Goal: Information Seeking & Learning: Learn about a topic

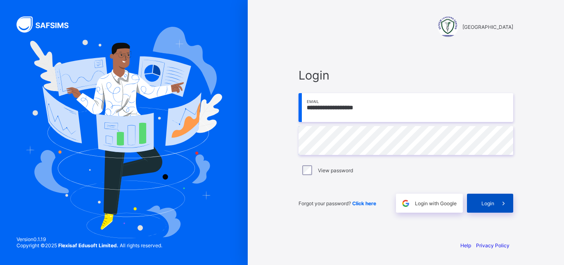
type input "**********"
click at [485, 203] on span "Login" at bounding box center [487, 203] width 13 height 6
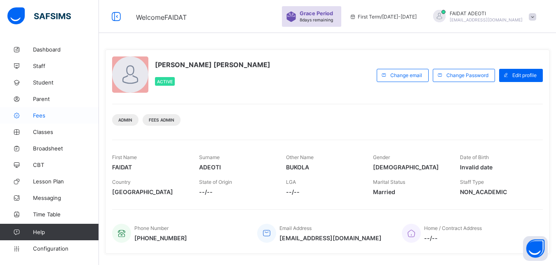
click at [66, 118] on span "Fees" at bounding box center [66, 115] width 66 height 7
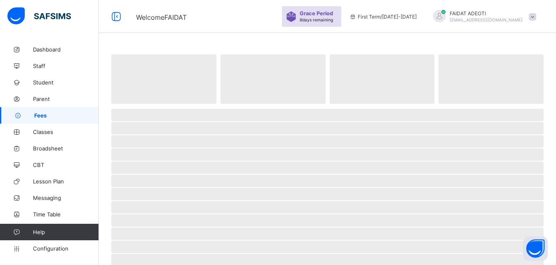
click at [66, 118] on span "Fees" at bounding box center [66, 115] width 65 height 7
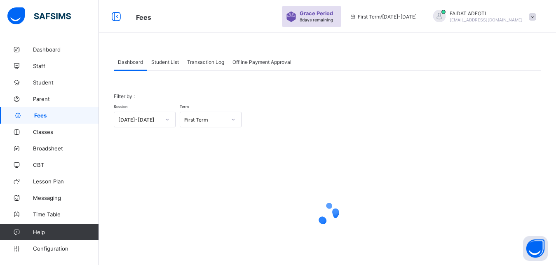
click at [159, 66] on div "Student List" at bounding box center [165, 62] width 36 height 17
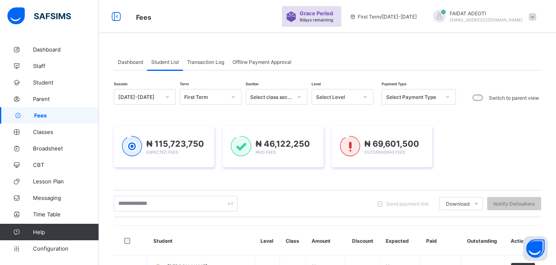
click at [366, 98] on icon at bounding box center [365, 97] width 5 height 8
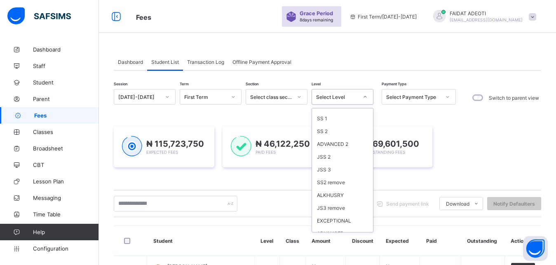
scroll to position [485, 0]
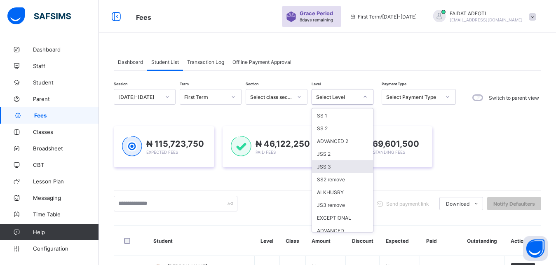
click at [322, 160] on div "JSS 3" at bounding box center [342, 166] width 61 height 13
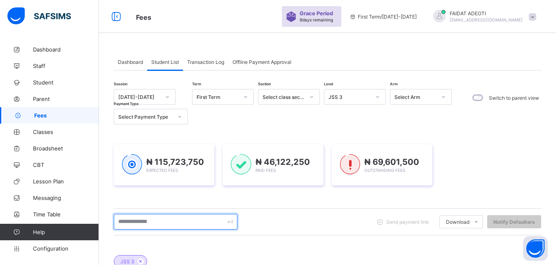
click at [146, 222] on input "text" at bounding box center [176, 222] width 124 height 16
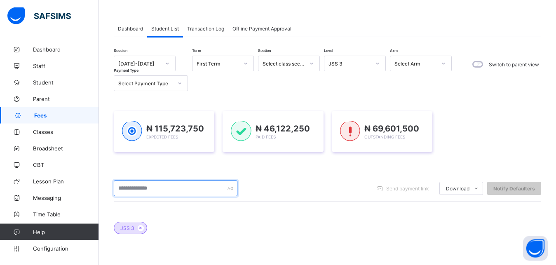
scroll to position [31, 0]
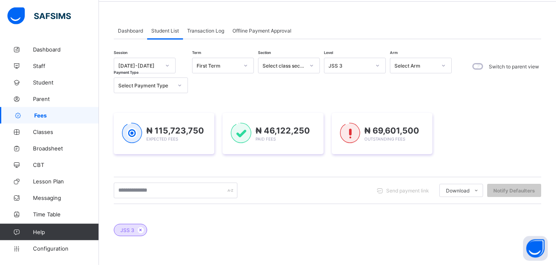
click at [313, 62] on div at bounding box center [312, 65] width 14 height 13
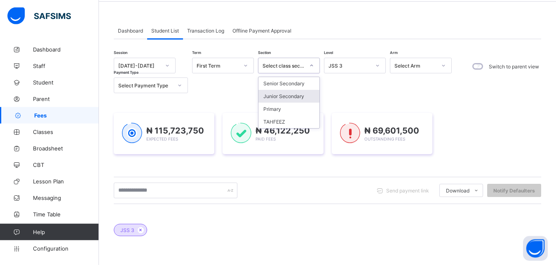
click at [297, 97] on div "Junior Secondary" at bounding box center [289, 96] width 61 height 13
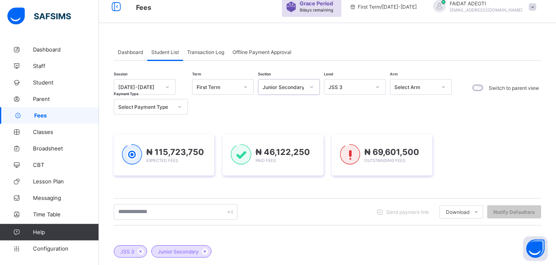
scroll to position [0, 0]
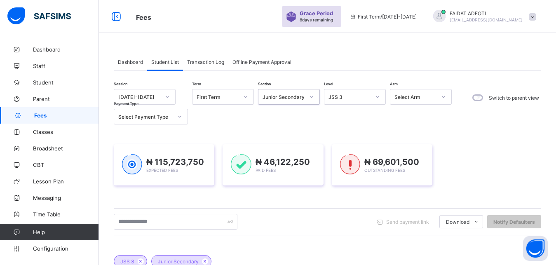
click at [127, 61] on span "Dashboard" at bounding box center [130, 62] width 25 height 6
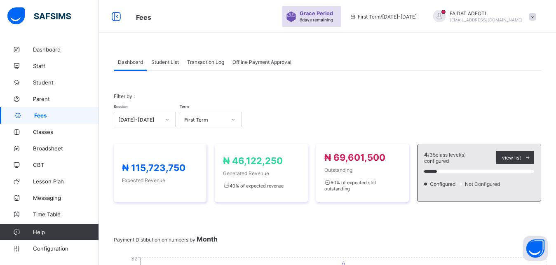
click at [173, 59] on div "Student List" at bounding box center [165, 62] width 36 height 17
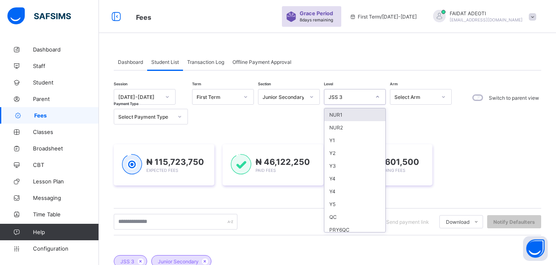
click at [377, 96] on icon at bounding box center [377, 97] width 5 height 8
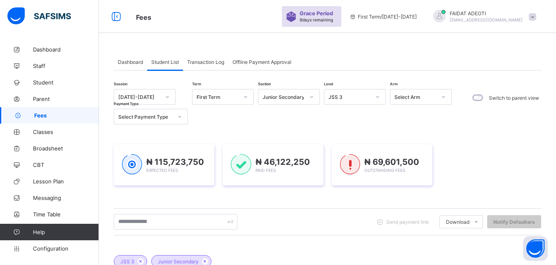
click at [412, 122] on div "Session [DATE]-[DATE] Term First Term Section Junior Secondary Level JSS 3 Arm …" at bounding box center [285, 106] width 342 height 35
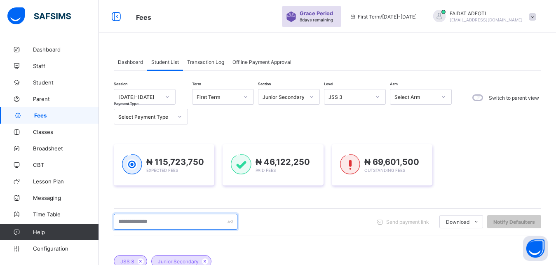
click at [193, 221] on input "text" at bounding box center [176, 222] width 124 height 16
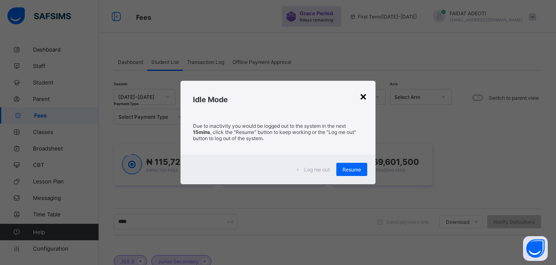
click at [365, 97] on div "×" at bounding box center [364, 96] width 8 height 14
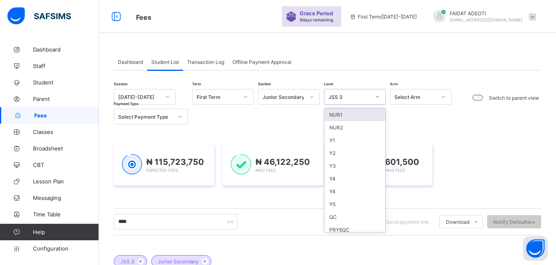
click at [378, 97] on icon at bounding box center [377, 97] width 5 height 8
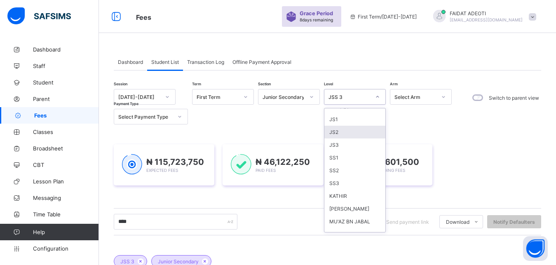
click at [349, 137] on div "JS2" at bounding box center [355, 132] width 61 height 13
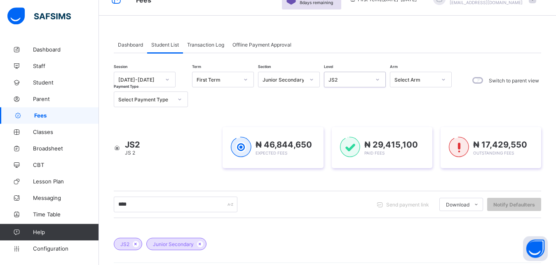
scroll to position [16, 0]
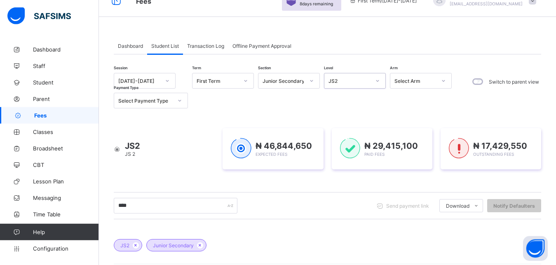
click at [378, 81] on icon at bounding box center [378, 81] width 3 height 2
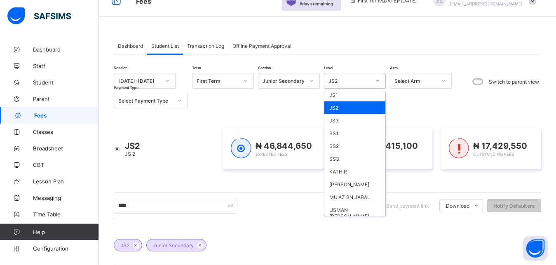
scroll to position [126, 0]
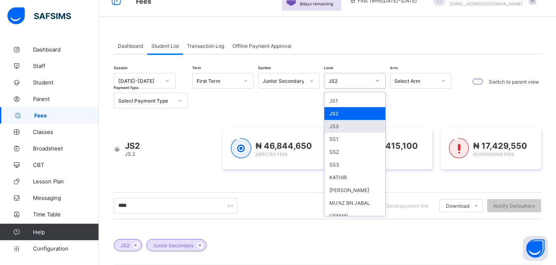
click at [362, 126] on div "JS3" at bounding box center [355, 126] width 61 height 13
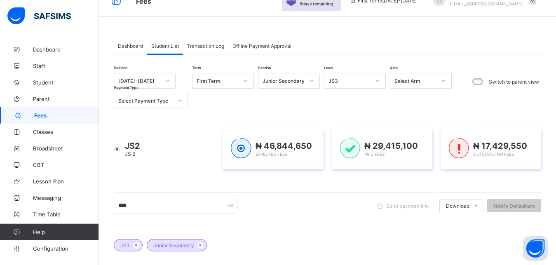
click at [362, 126] on div "JS2 JS 2 ₦ 46,844,650 Expected Fees ₦ 29,415,100 Paid Fees ₦ 17,429,550 Outstan…" at bounding box center [328, 149] width 428 height 66
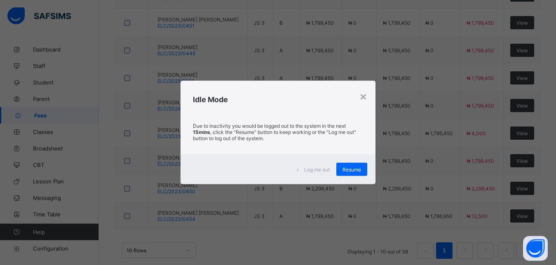
scroll to position [371, 0]
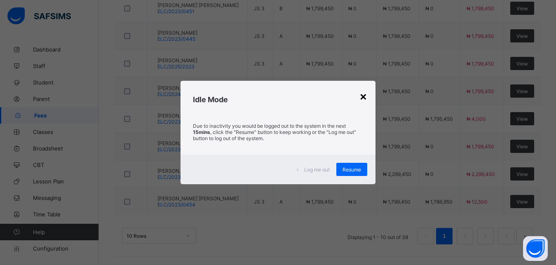
click at [365, 96] on div "×" at bounding box center [364, 96] width 8 height 14
click at [365, 97] on div "×" at bounding box center [364, 96] width 8 height 14
